Goal: Subscribe to service/newsletter

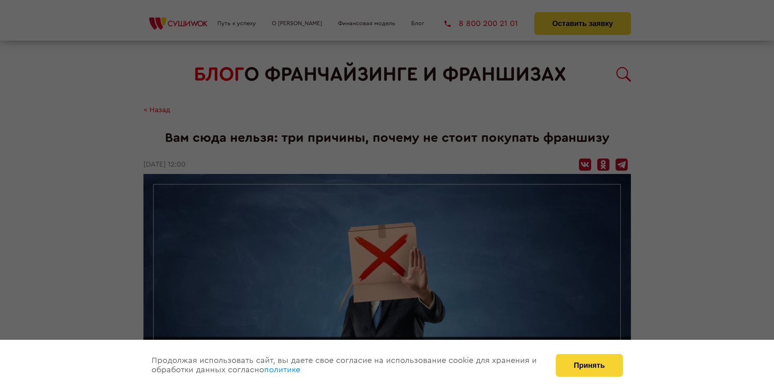
scroll to position [875, 0]
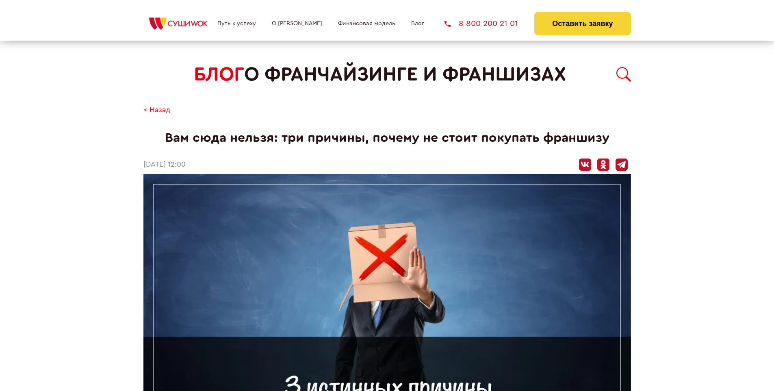
scroll to position [875, 0]
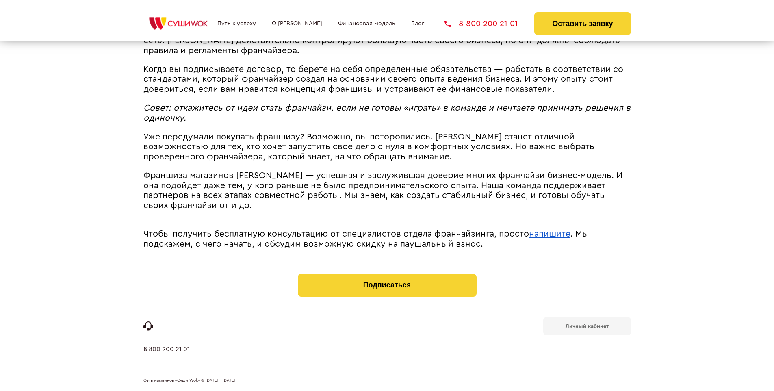
click at [587, 325] on b "Личный кабинет" at bounding box center [587, 325] width 43 height 5
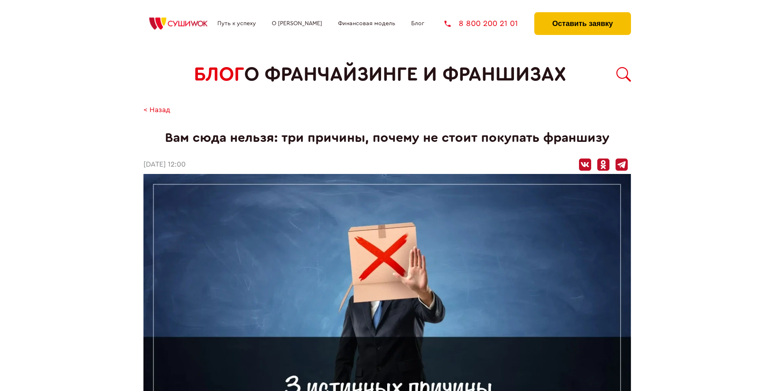
click at [582, 14] on button "Оставить заявку" at bounding box center [582, 23] width 96 height 23
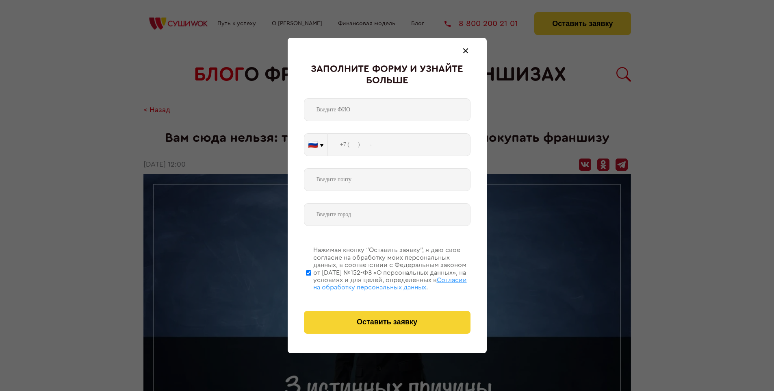
click at [377, 282] on span "Согласии на обработку персональных данных" at bounding box center [390, 284] width 154 height 14
click at [311, 282] on input "Нажимая кнопку “Оставить заявку”, я даю свое согласие на обработку моих персона…" at bounding box center [308, 272] width 5 height 65
checkbox input "false"
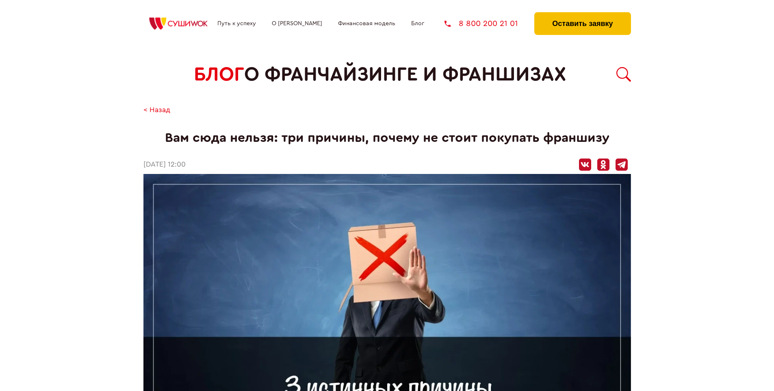
click at [582, 14] on button "Оставить заявку" at bounding box center [582, 23] width 96 height 23
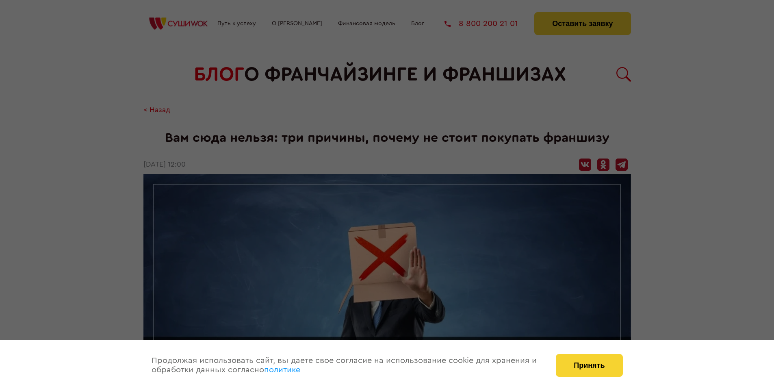
scroll to position [875, 0]
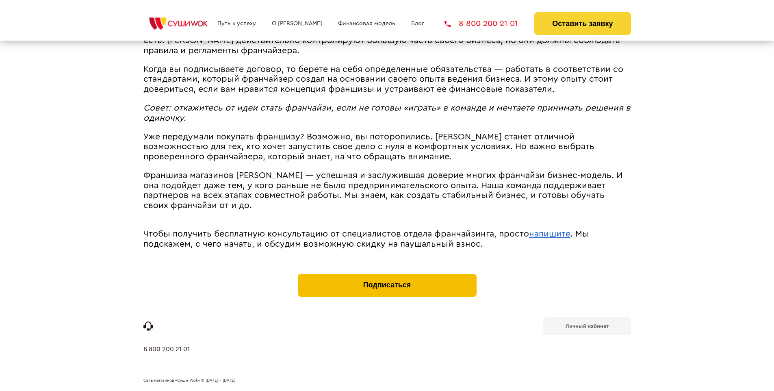
click at [387, 276] on button "Подписаться" at bounding box center [387, 285] width 179 height 23
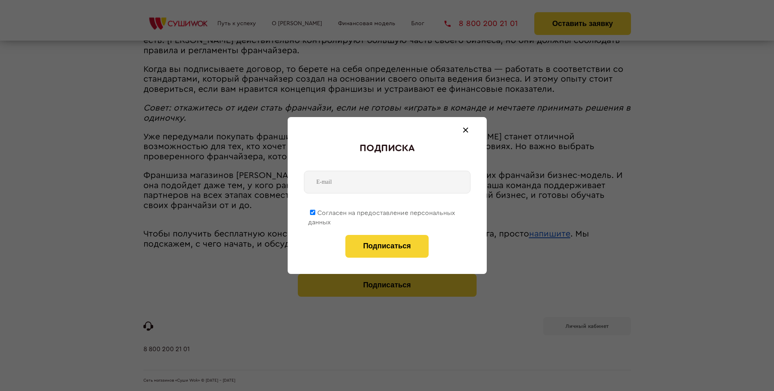
click at [382, 211] on span "Согласен на предоставление персональных данных" at bounding box center [381, 218] width 147 height 16
click at [315, 211] on input "Согласен на предоставление персональных данных" at bounding box center [312, 212] width 5 height 5
checkbox input "false"
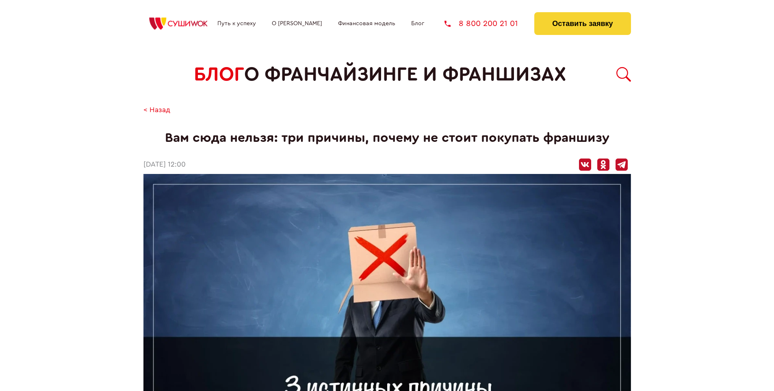
scroll to position [875, 0]
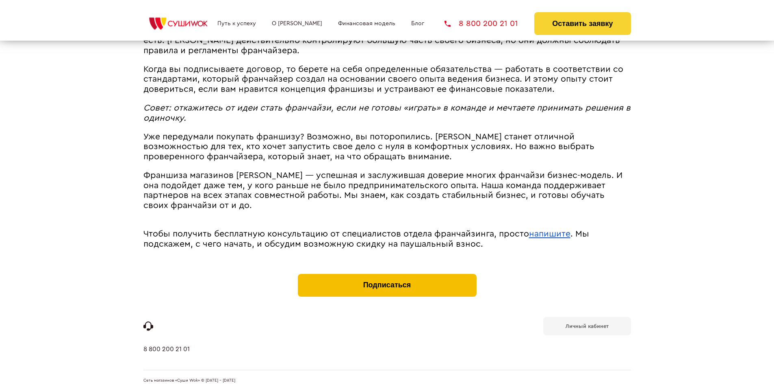
click at [387, 276] on button "Подписаться" at bounding box center [387, 285] width 179 height 23
